Goal: Find contact information: Find contact information

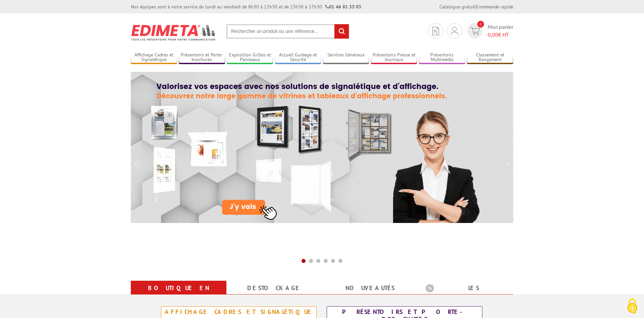
click at [270, 31] on input "text" at bounding box center [287, 31] width 123 height 14
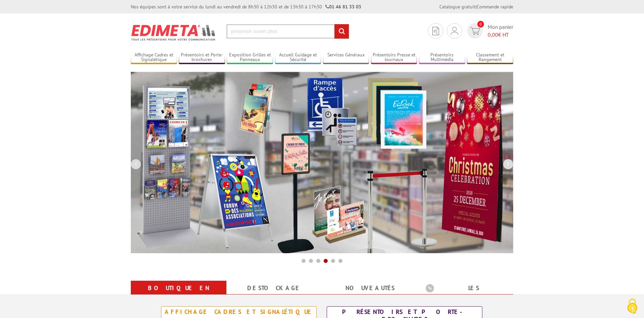
type input "presentoir ouvert plexi"
click at [334, 24] on input "rechercher" at bounding box center [341, 31] width 14 height 14
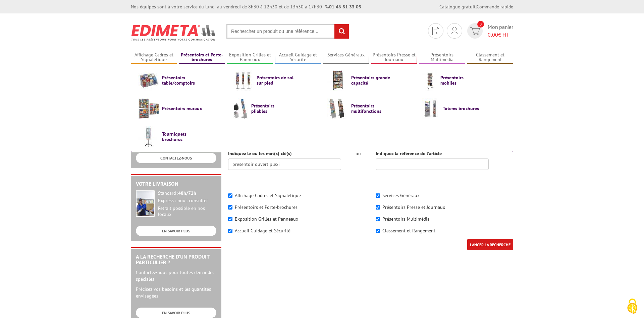
click at [216, 56] on link "Présentoirs et Porte-brochures" at bounding box center [202, 57] width 46 height 11
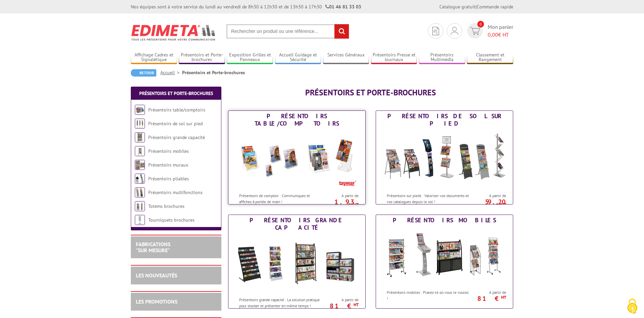
click at [286, 157] on img at bounding box center [297, 159] width 124 height 60
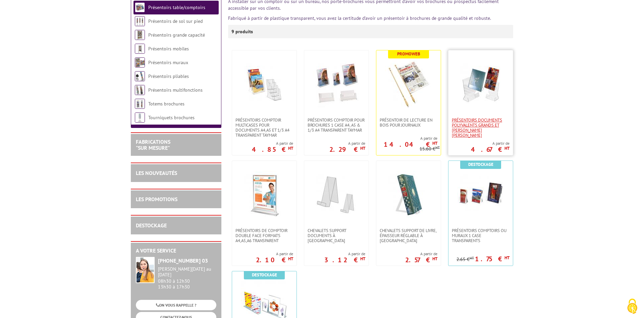
scroll to position [103, 0]
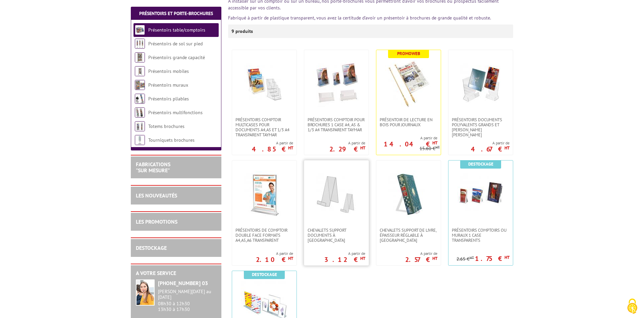
click at [329, 200] on img at bounding box center [336, 193] width 47 height 47
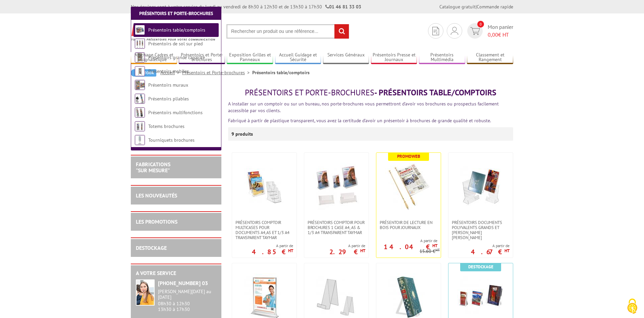
scroll to position [103, 0]
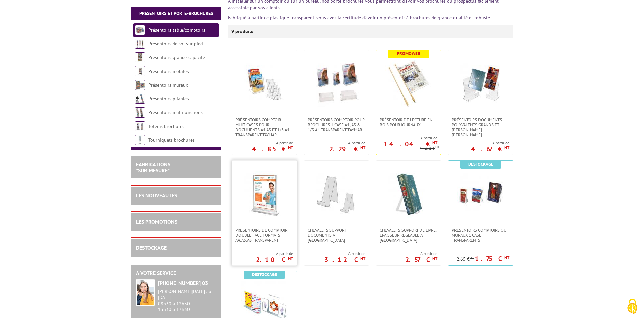
click at [278, 199] on img at bounding box center [264, 193] width 47 height 47
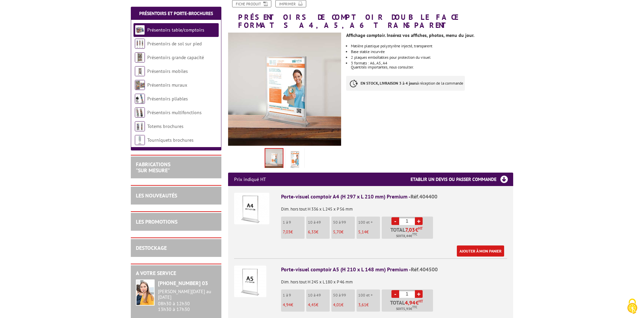
scroll to position [103, 0]
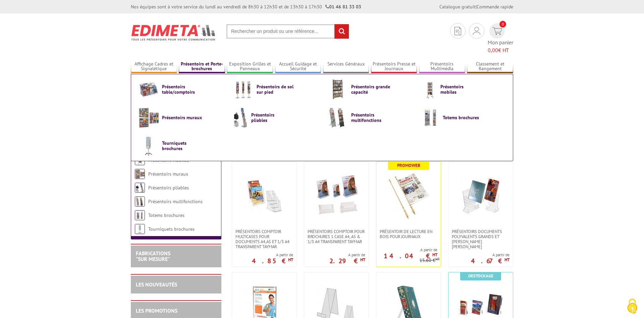
click at [200, 61] on link "Présentoirs et Porte-brochures" at bounding box center [202, 66] width 46 height 11
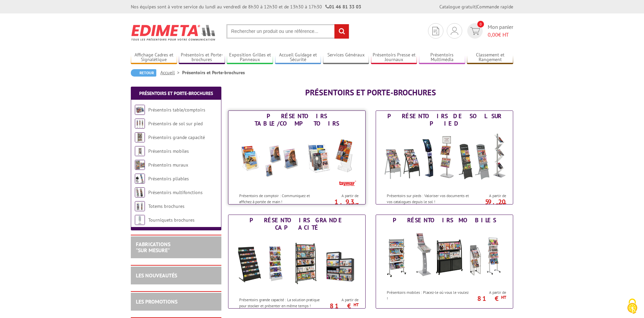
click at [340, 162] on img at bounding box center [297, 159] width 124 height 60
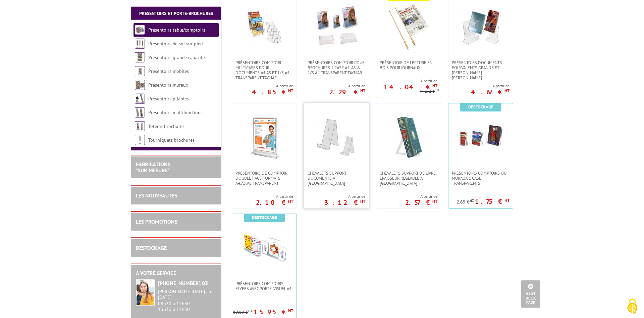
scroll to position [171, 0]
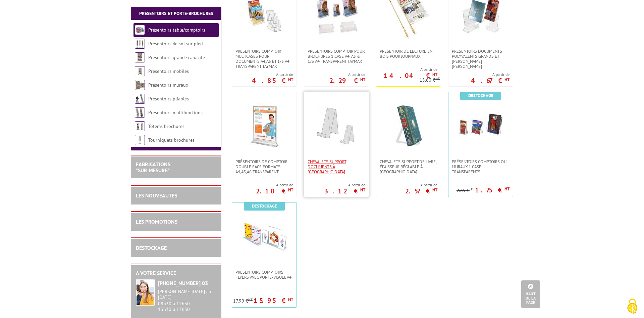
click at [334, 166] on span "CHEVALETS SUPPORT DOCUMENTS À [GEOGRAPHIC_DATA]" at bounding box center [337, 166] width 58 height 15
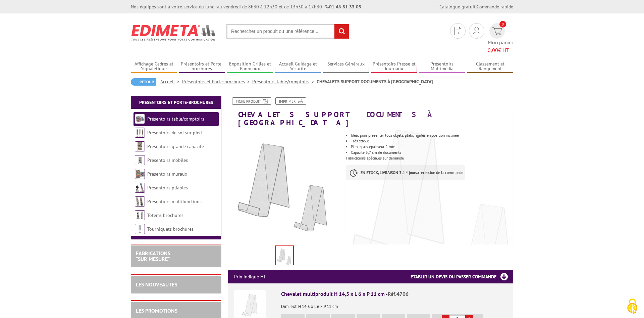
click at [238, 28] on input "text" at bounding box center [287, 31] width 123 height 14
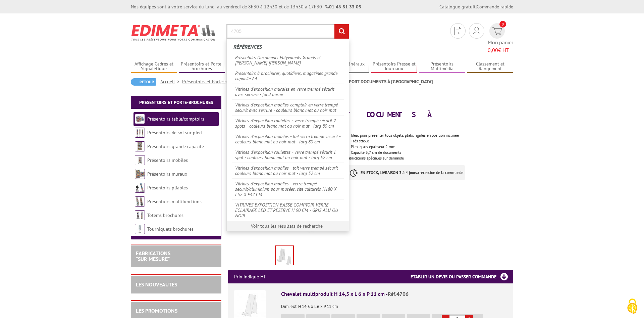
type input "4705"
click at [334, 24] on input "rechercher" at bounding box center [341, 31] width 14 height 14
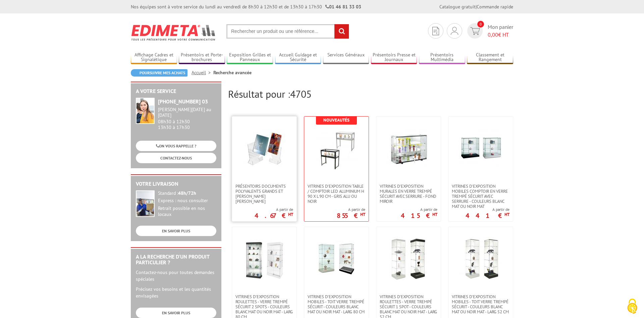
click at [270, 164] on img at bounding box center [265, 148] width 44 height 44
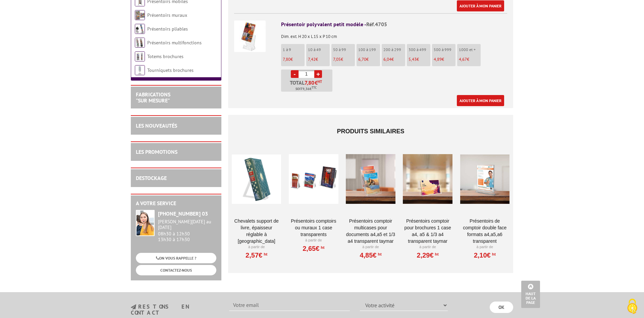
scroll to position [376, 0]
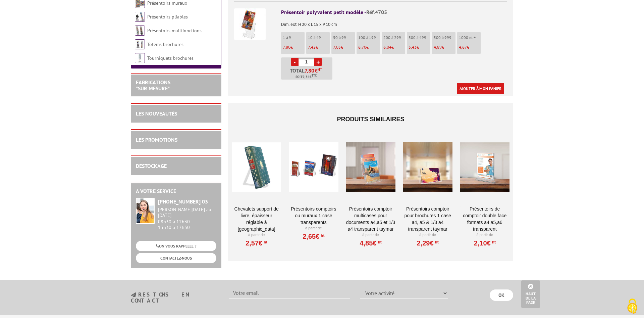
click at [486, 151] on div at bounding box center [484, 166] width 49 height 67
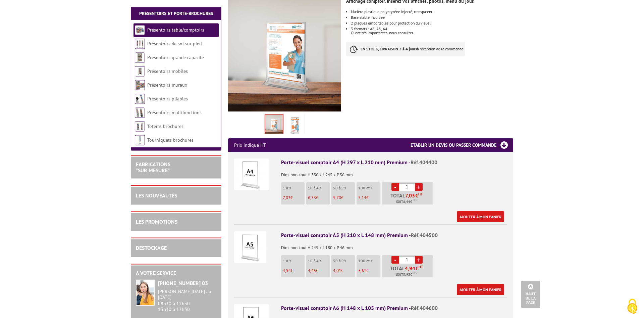
scroll to position [103, 0]
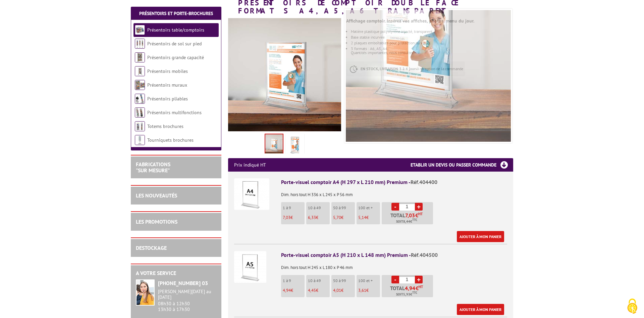
click at [298, 136] on img at bounding box center [295, 145] width 16 height 21
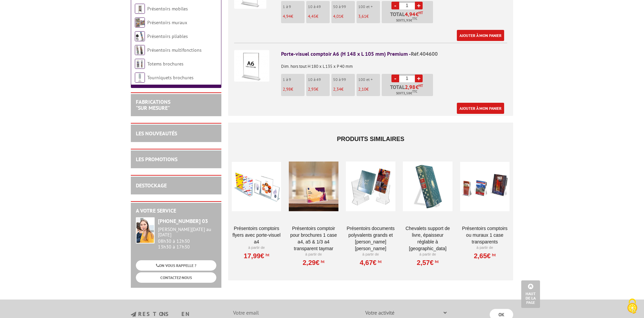
scroll to position [500, 0]
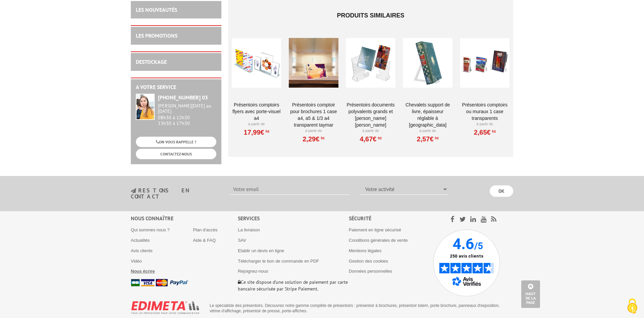
click at [146, 268] on b "Nous écrire" at bounding box center [143, 270] width 24 height 5
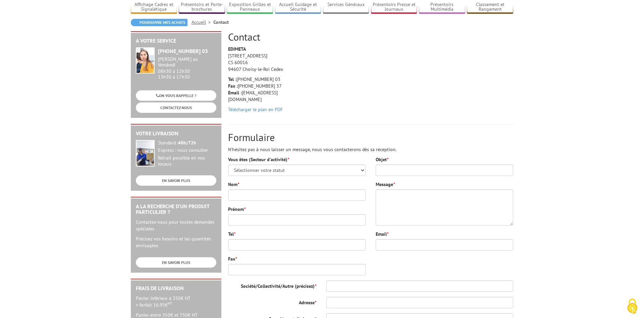
scroll to position [34, 0]
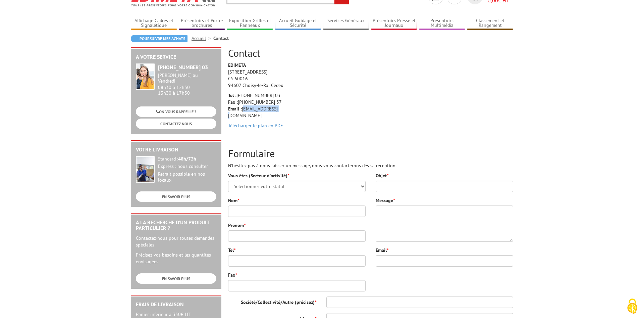
drag, startPoint x: 276, startPoint y: 108, endPoint x: 243, endPoint y: 108, distance: 32.9
click at [243, 108] on p "Tel : +33 (0)1 46 81 33 03 Fax : +33 (0)1 45 73 24 37 Email : info@edimeta.fr" at bounding box center [260, 105] width 64 height 27
copy p "[EMAIL_ADDRESS][DOMAIN_NAME]"
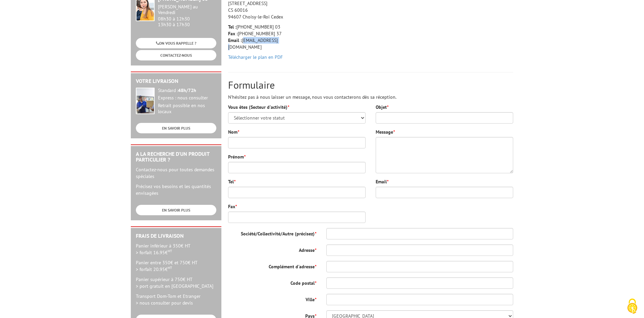
scroll to position [68, 0]
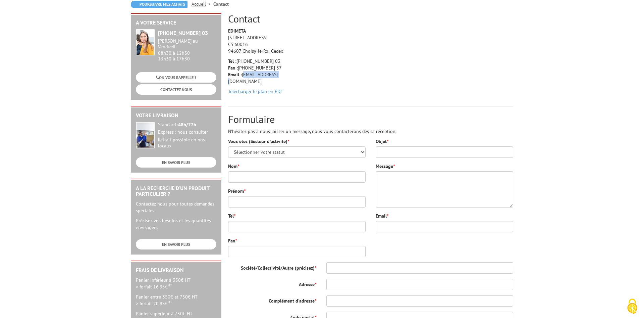
copy p "[EMAIL_ADDRESS][DOMAIN_NAME]"
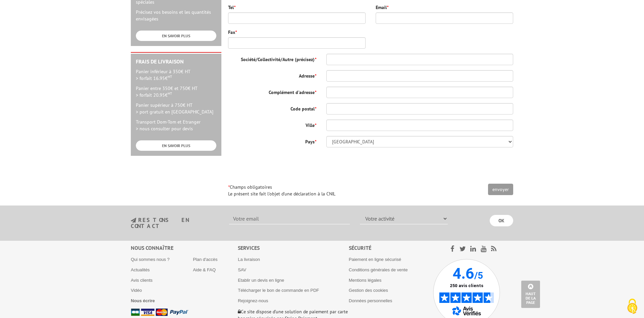
scroll to position [314, 0]
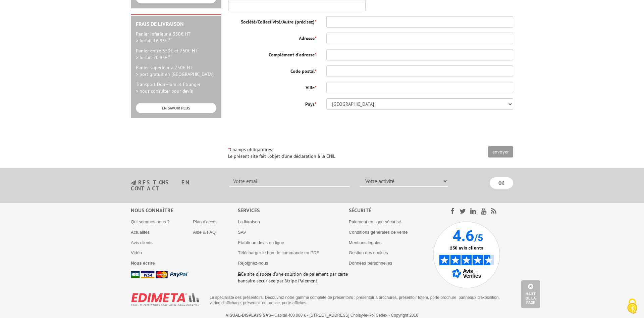
click at [138, 252] on ul "Qui sommes nous ? Actualités Avis clients Vidéo Nous écrire" at bounding box center [162, 245] width 62 height 52
click at [137, 260] on b "Nous écrire" at bounding box center [143, 262] width 24 height 5
